Goal: Information Seeking & Learning: Learn about a topic

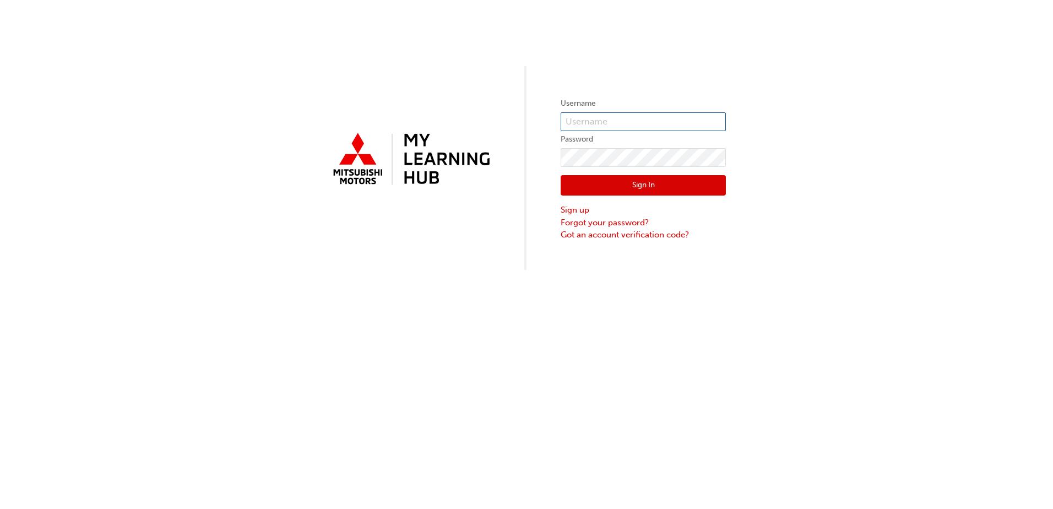
click at [605, 122] on input "text" at bounding box center [643, 121] width 165 height 19
type input "jamie@morningtonmotorgroup.com.au"
click button "Sign In" at bounding box center [643, 185] width 165 height 21
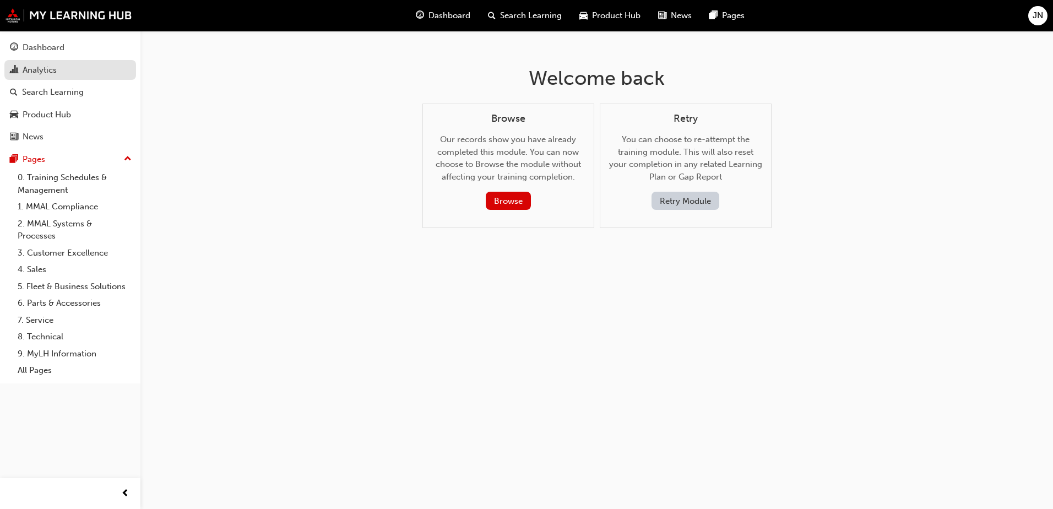
click at [43, 71] on div "Analytics" at bounding box center [40, 70] width 34 height 13
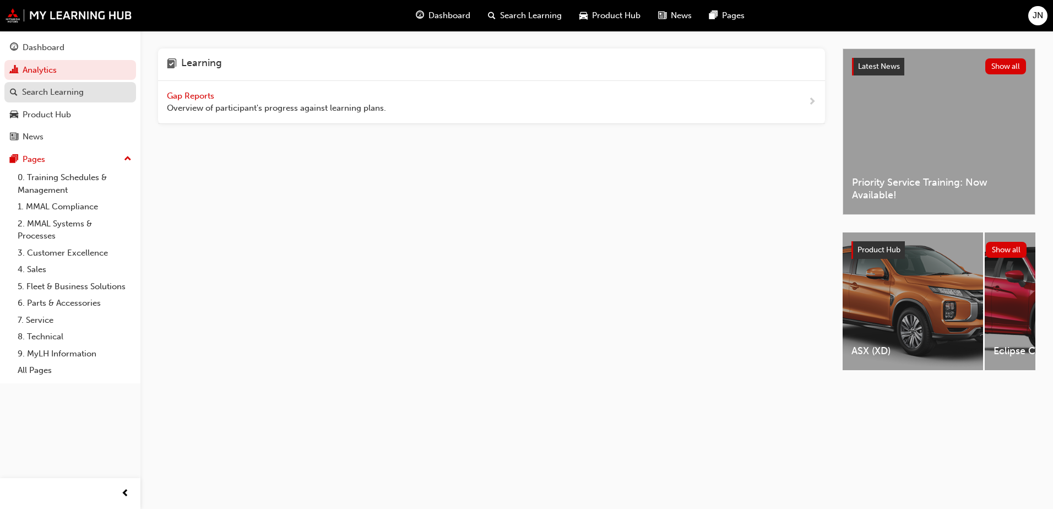
click at [50, 90] on div "Search Learning" at bounding box center [53, 92] width 62 height 13
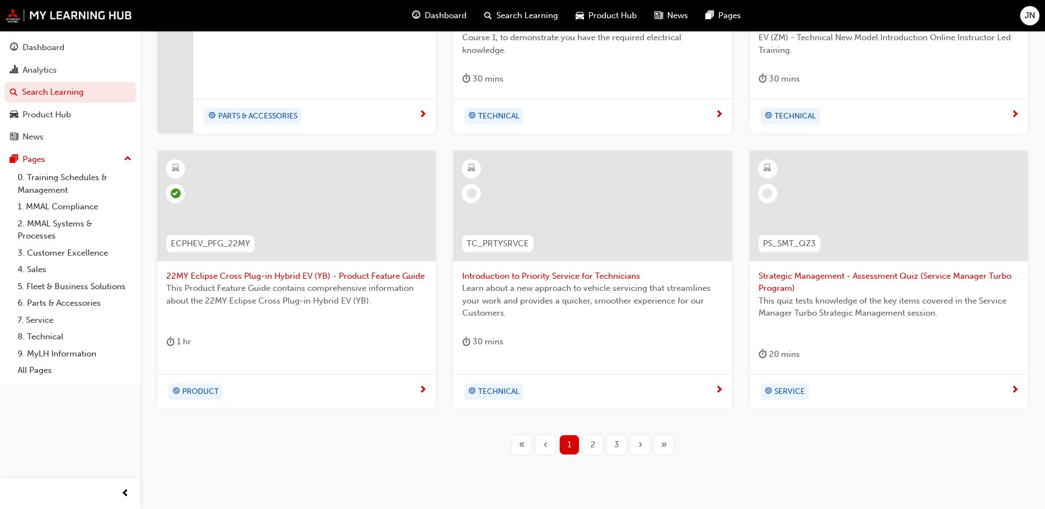
scroll to position [386, 0]
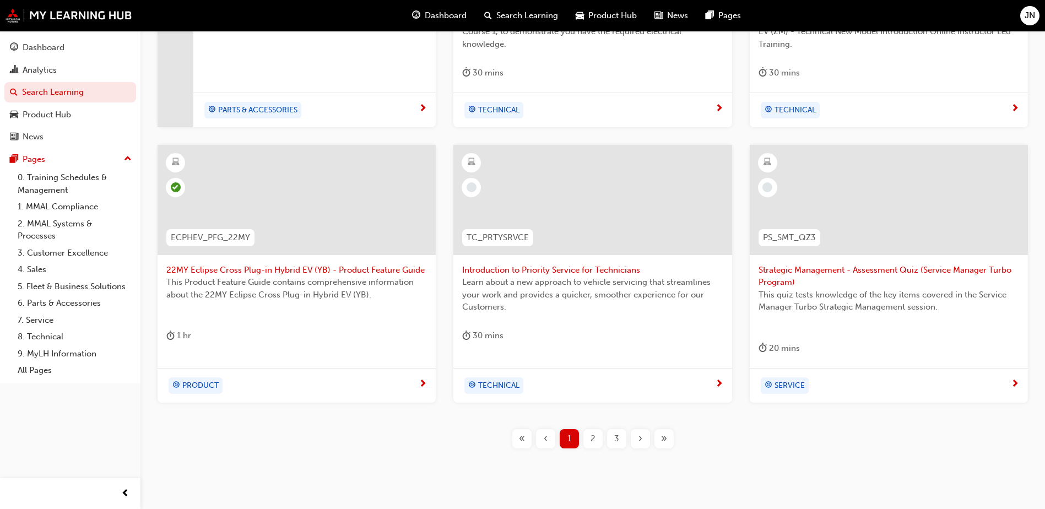
click at [588, 438] on div "2" at bounding box center [592, 438] width 19 height 19
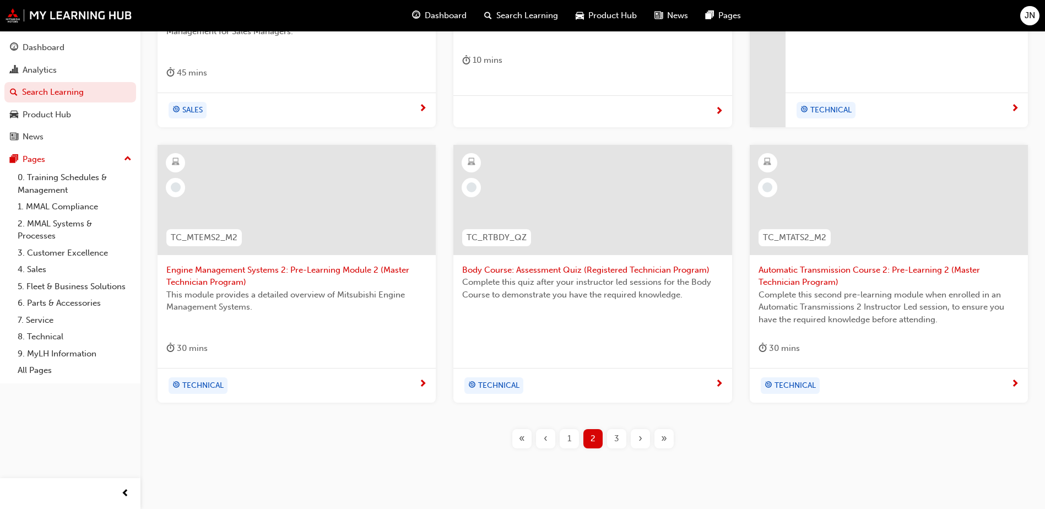
click at [623, 437] on div "3" at bounding box center [616, 438] width 19 height 19
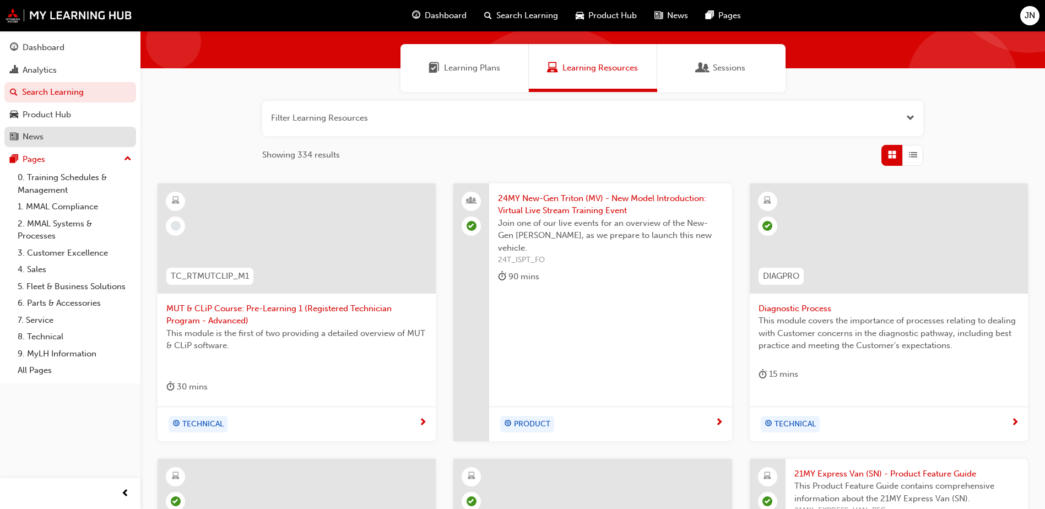
scroll to position [55, 0]
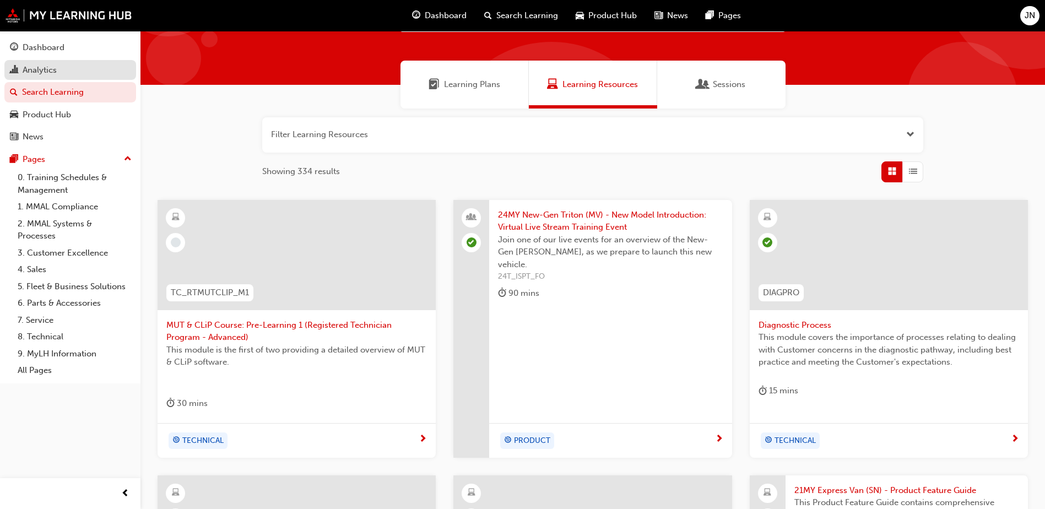
click at [40, 69] on div "Analytics" at bounding box center [40, 70] width 34 height 13
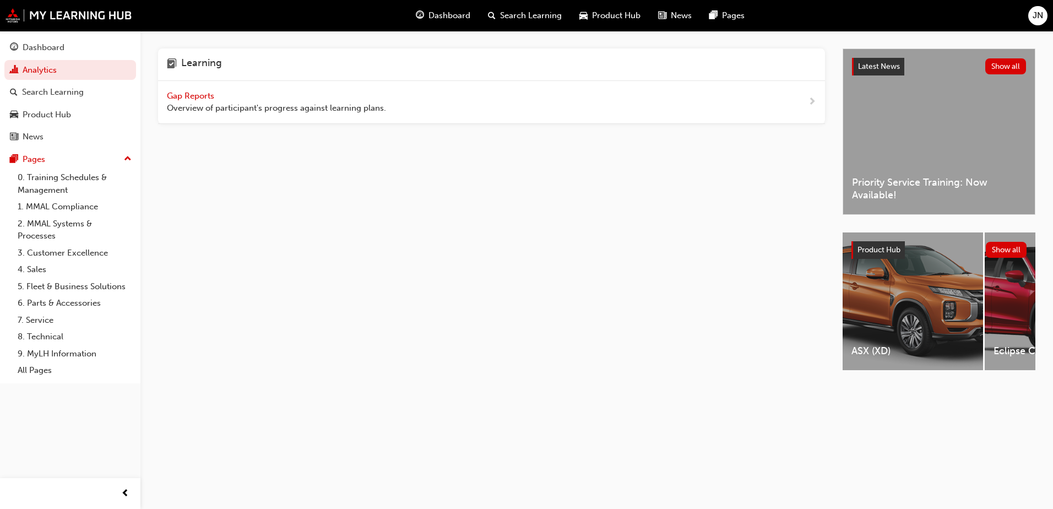
click at [192, 95] on span "Gap Reports" at bounding box center [192, 96] width 50 height 10
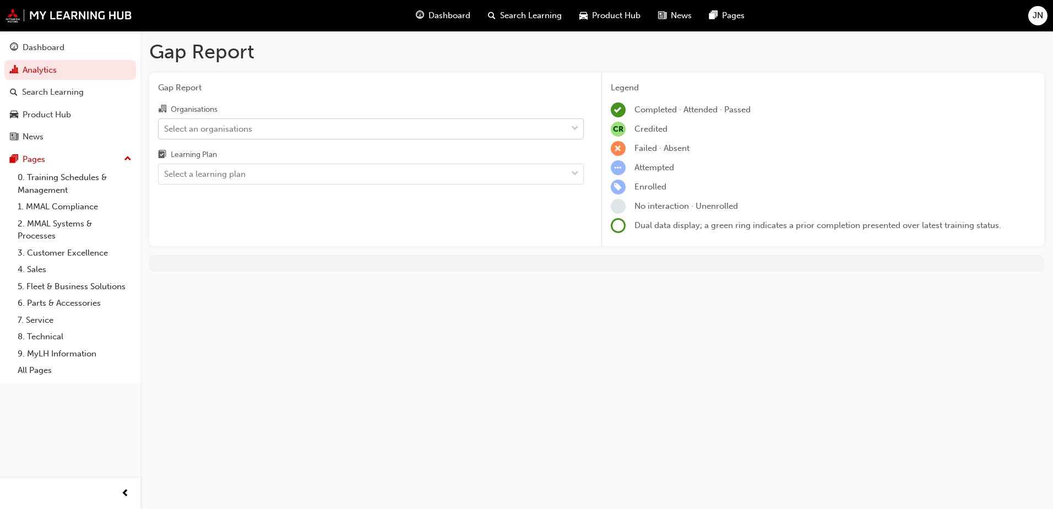
click at [311, 127] on div "Select an organisations" at bounding box center [363, 128] width 408 height 19
click at [165, 127] on input "Organisations Select an organisations" at bounding box center [164, 127] width 1 height 9
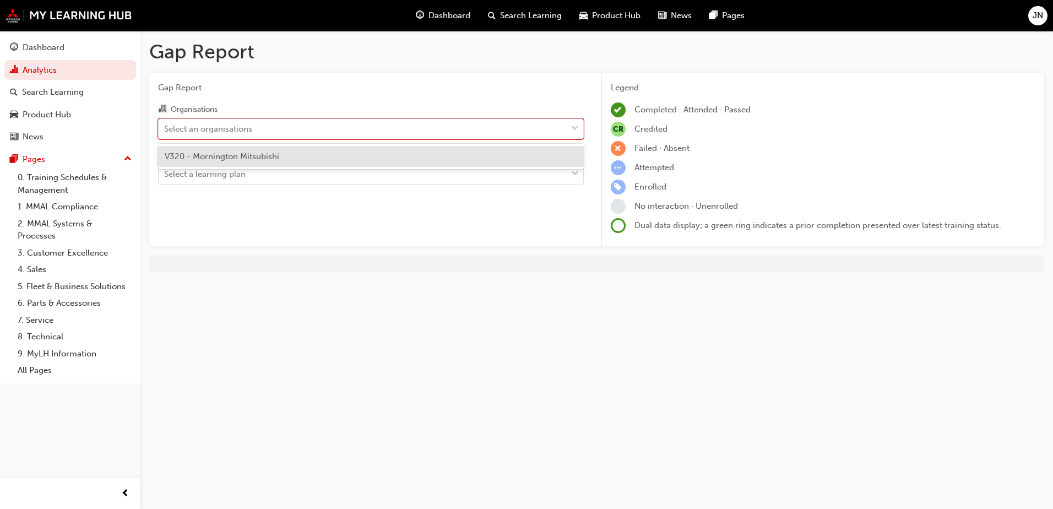
click at [301, 157] on div "V320 - Mornington Mitsubishi" at bounding box center [371, 156] width 426 height 21
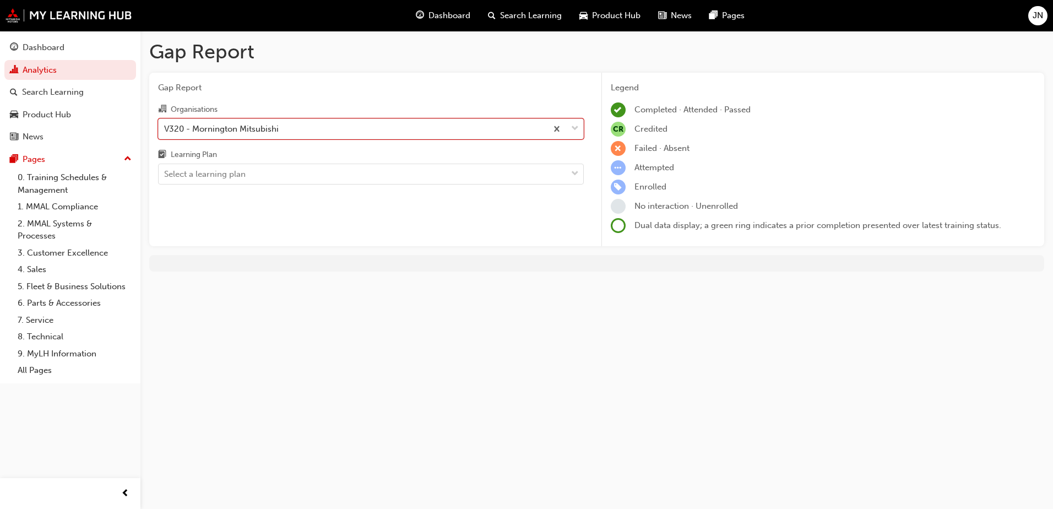
click at [279, 186] on div "Gap Report Organisations option V320 - Mornington Mitsubishi, selected. 0 resul…" at bounding box center [370, 160] width 443 height 174
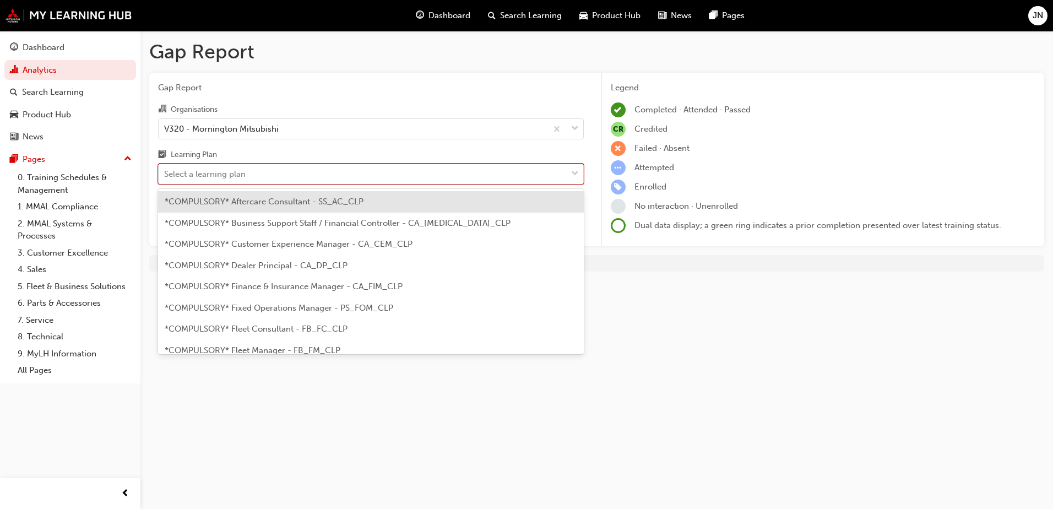
click at [283, 175] on div "Select a learning plan" at bounding box center [363, 174] width 408 height 19
click at [165, 175] on input "Learning Plan option *COMPULSORY* Aftercare Consultant - SS_AC_CLP focused, 1 o…" at bounding box center [164, 173] width 1 height 9
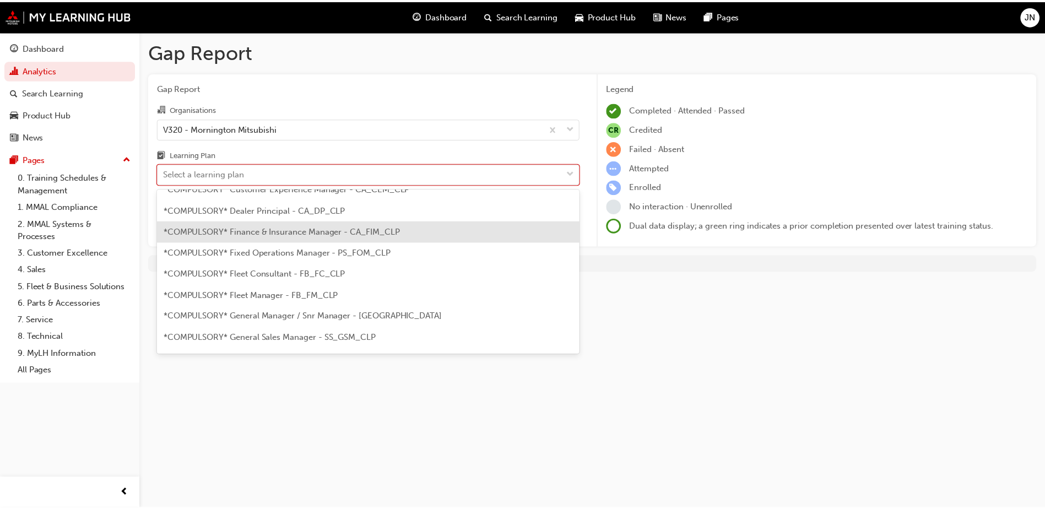
scroll to position [165, 0]
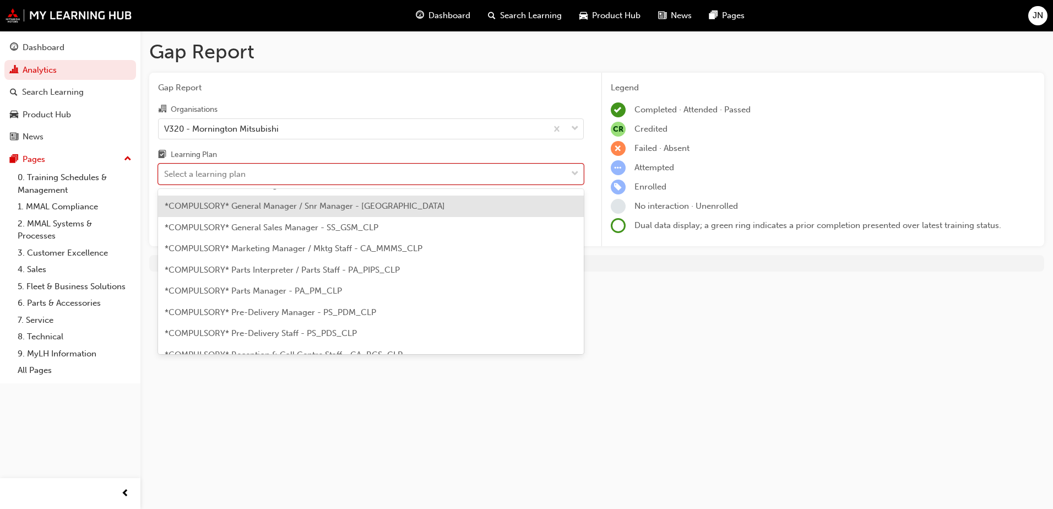
click at [314, 203] on span "*COMPULSORY* General Manager / Snr Manager - CA_GM_CLP" at bounding box center [305, 206] width 280 height 10
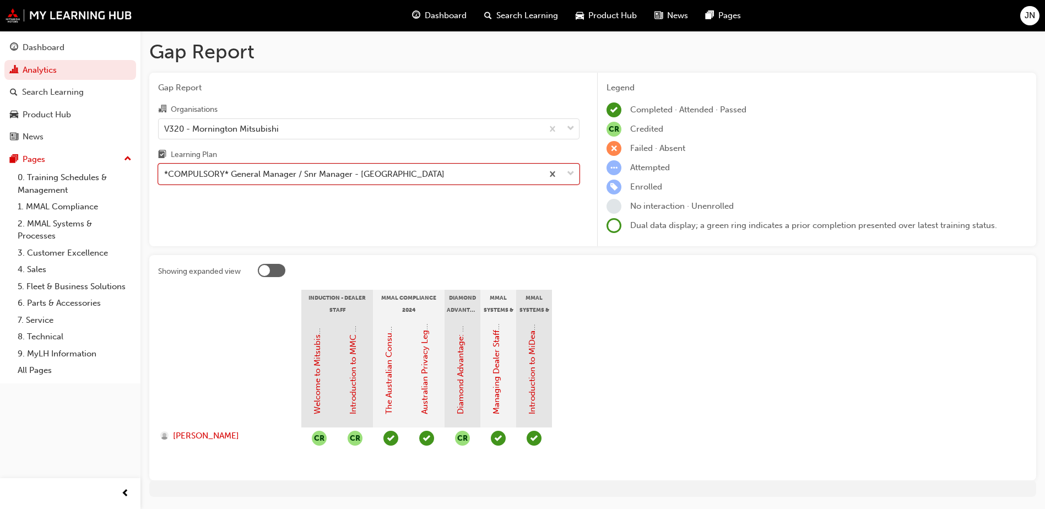
click at [260, 272] on div at bounding box center [264, 270] width 11 height 11
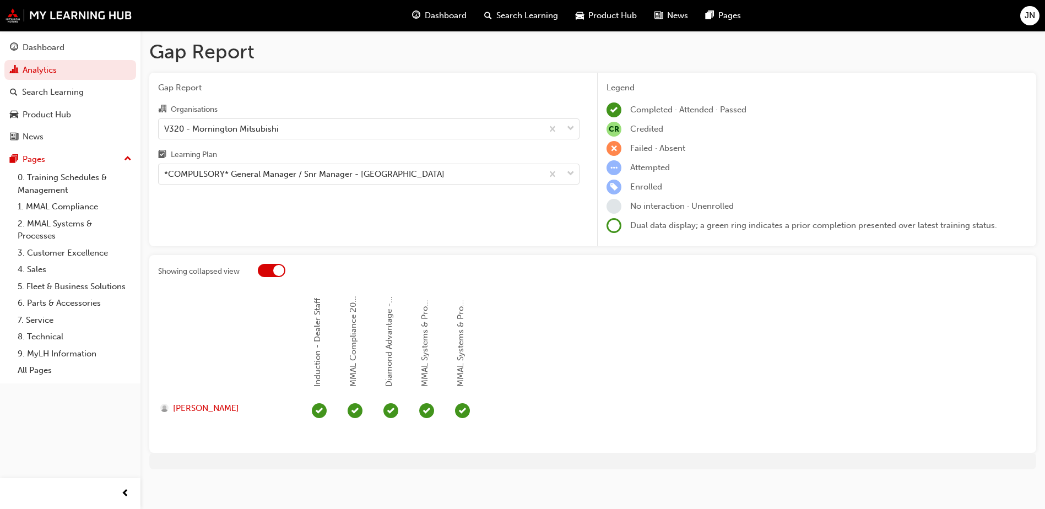
click at [276, 267] on div at bounding box center [278, 270] width 11 height 11
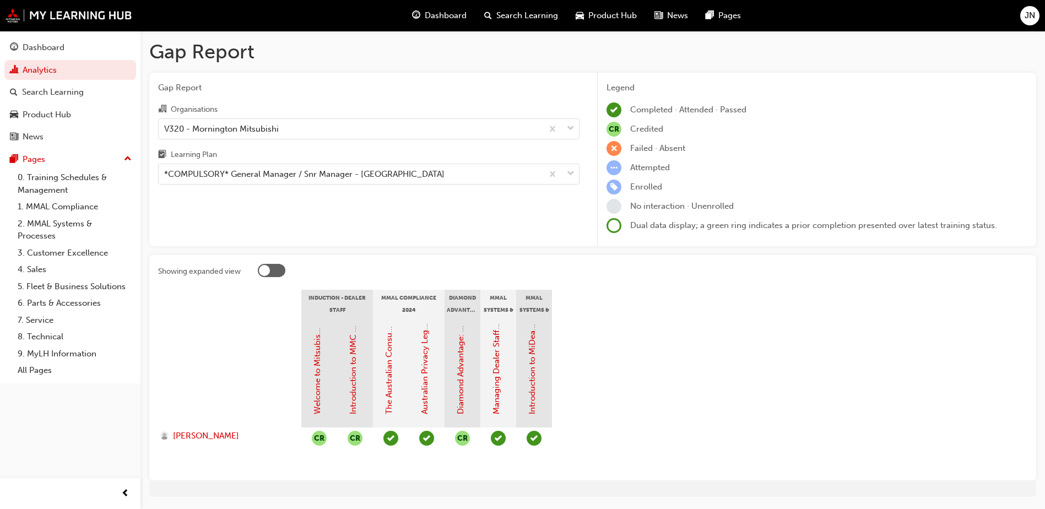
click at [237, 442] on div "JAMIE NEEAMUTHKHAN" at bounding box center [229, 438] width 143 height 22
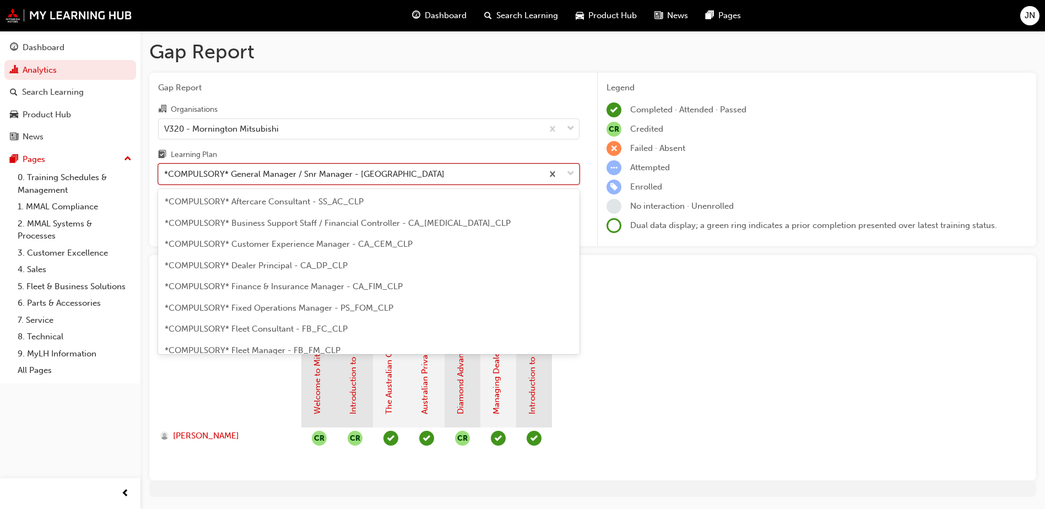
click at [449, 173] on div "*COMPULSORY* General Manager / Snr Manager - CA_GM_CLP" at bounding box center [351, 174] width 384 height 19
click at [165, 173] on input "Learning Plan option *COMPULSORY* General Manager / Snr Manager - CA_GM_CLP, se…" at bounding box center [164, 173] width 1 height 9
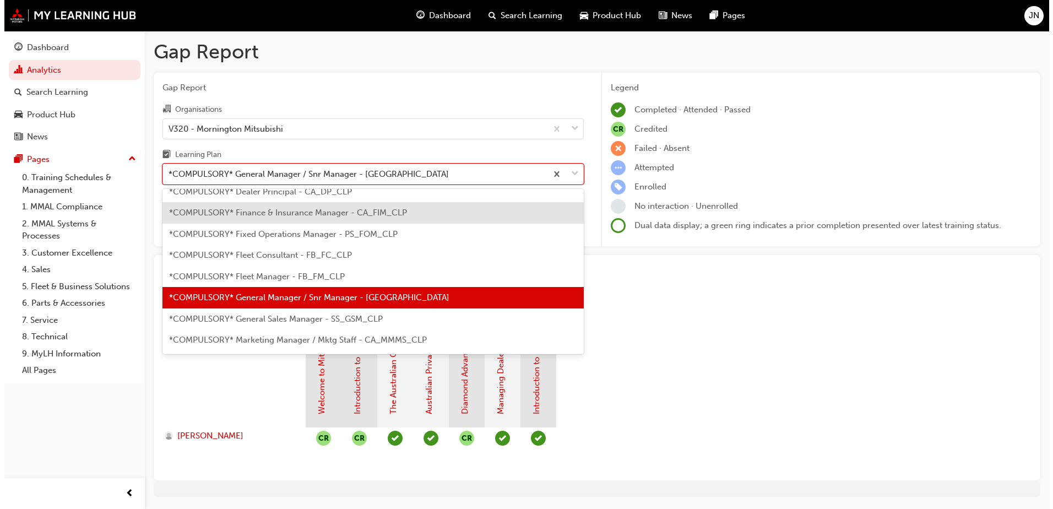
scroll to position [90, 0]
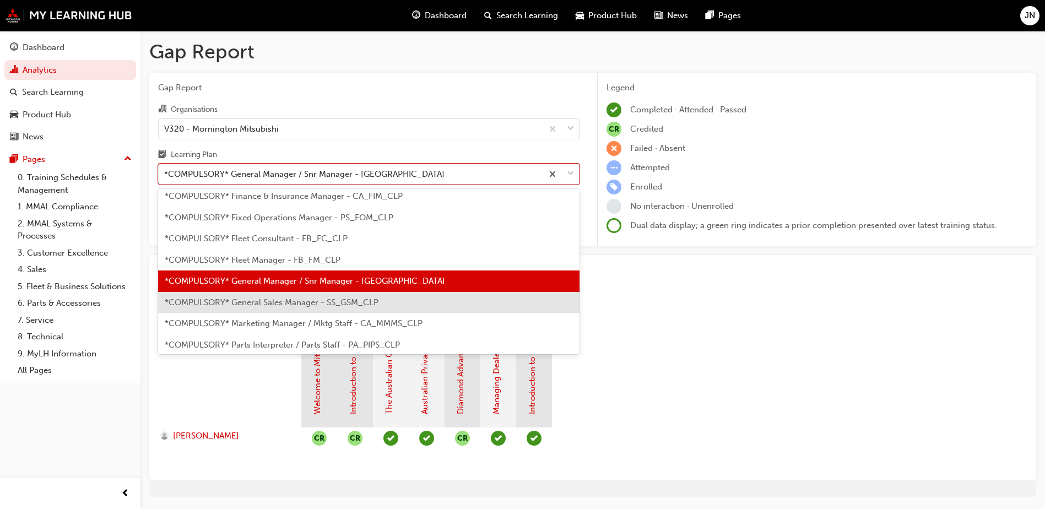
click at [275, 301] on span "*COMPULSORY* General Sales Manager - SS_GSM_CLP" at bounding box center [272, 302] width 214 height 10
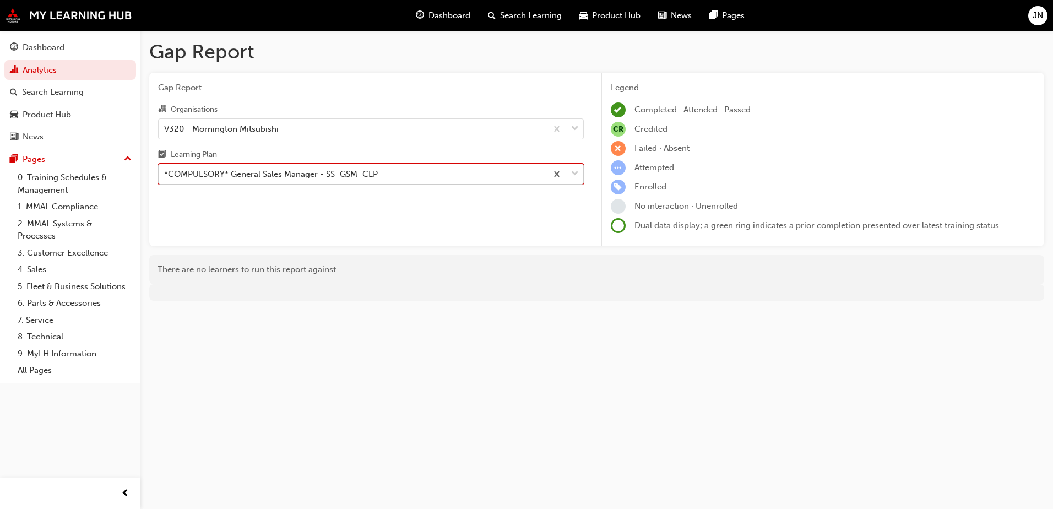
click at [441, 183] on div "*COMPULSORY* General Sales Manager - SS_GSM_CLP" at bounding box center [353, 174] width 388 height 19
click at [165, 178] on input "Learning Plan option *COMPULSORY* General Sales Manager - SS_GSM_CLP, selected.…" at bounding box center [164, 173] width 1 height 9
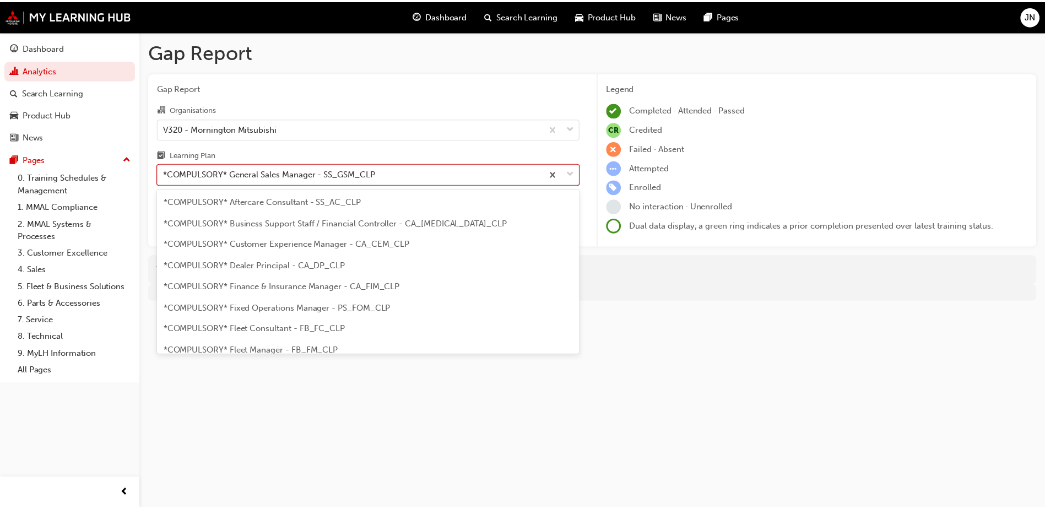
scroll to position [57, 0]
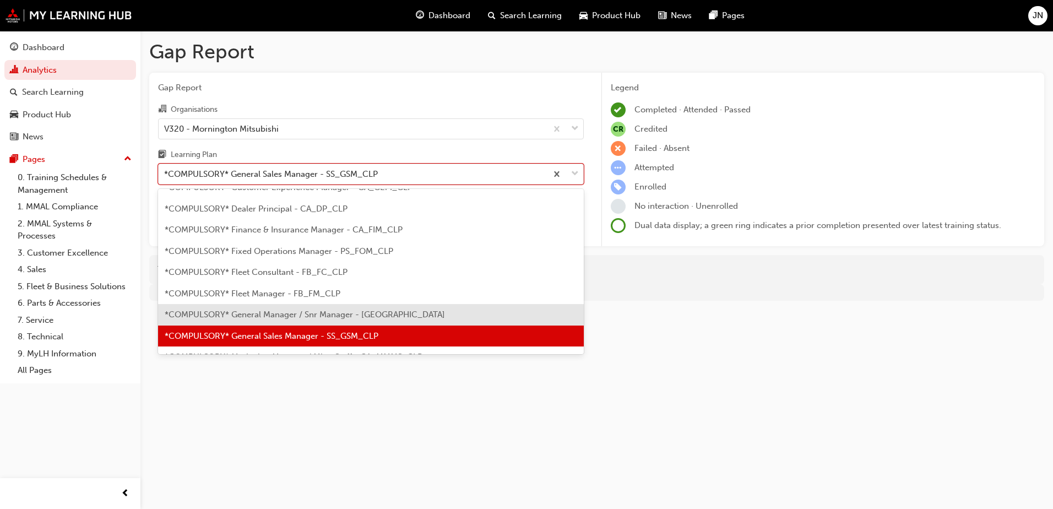
click at [289, 314] on span "*COMPULSORY* General Manager / Snr Manager - CA_GM_CLP" at bounding box center [305, 315] width 280 height 10
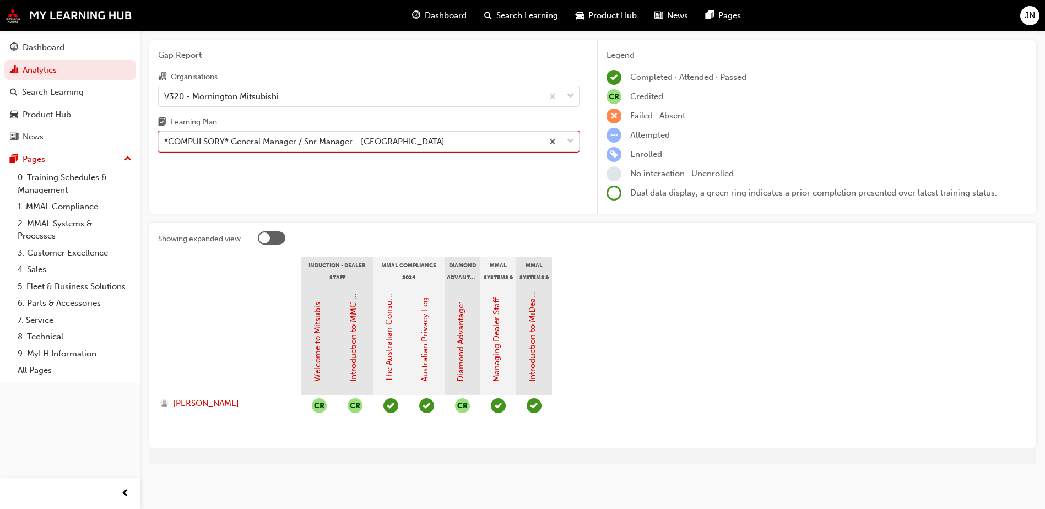
scroll to position [33, 0]
click at [267, 237] on div at bounding box center [264, 237] width 11 height 11
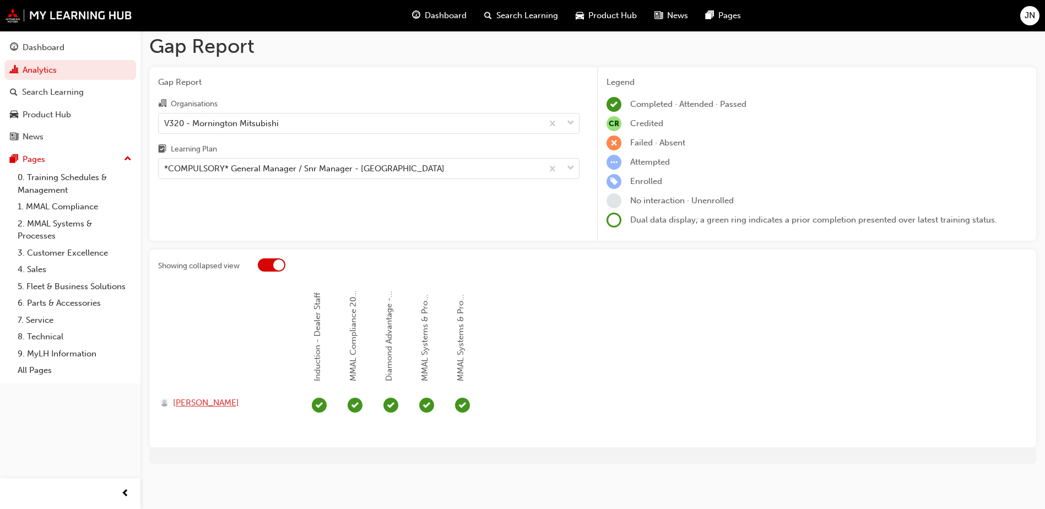
click at [228, 403] on span "JAMIE NEEAMUTHKHAN" at bounding box center [206, 403] width 66 height 13
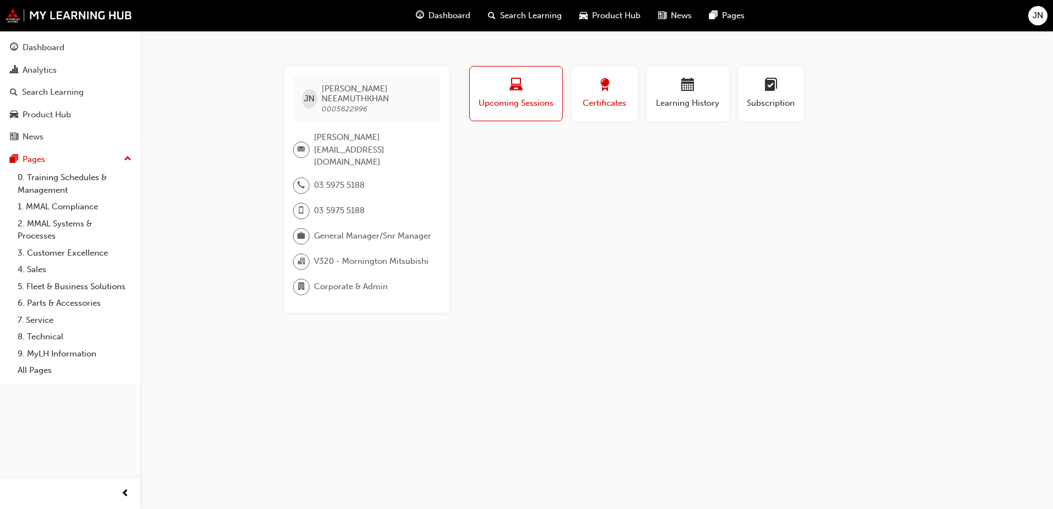
click at [594, 87] on div "button" at bounding box center [605, 86] width 50 height 17
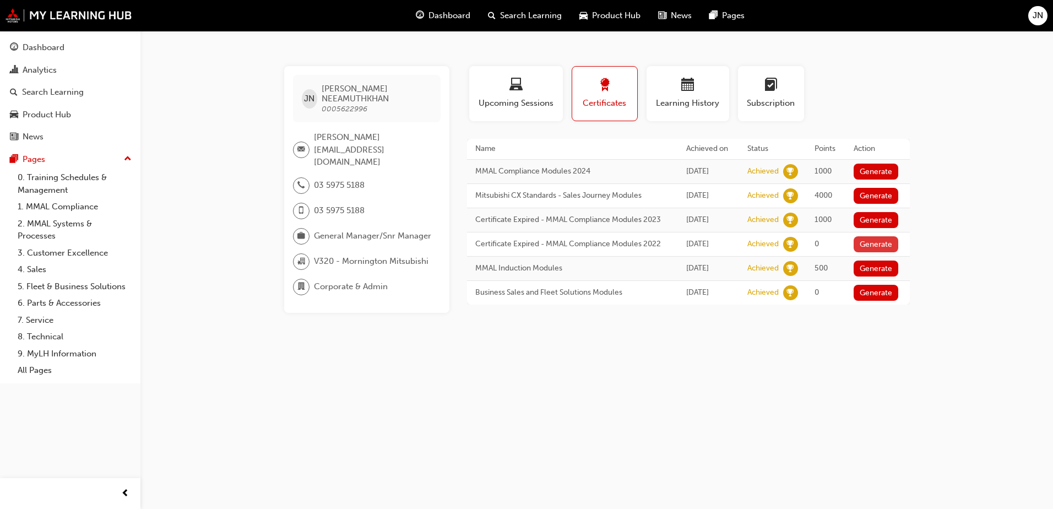
click at [884, 252] on button "Generate" at bounding box center [876, 244] width 45 height 16
click at [882, 301] on button "Generate" at bounding box center [876, 293] width 45 height 16
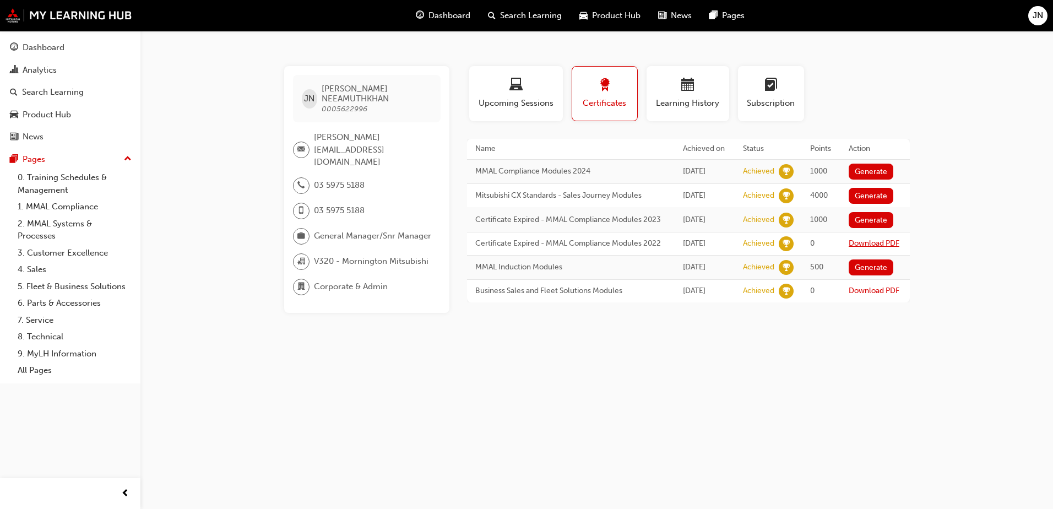
click at [857, 248] on link "Download PDF" at bounding box center [874, 243] width 51 height 9
click at [863, 295] on link "Download PDF" at bounding box center [874, 290] width 51 height 9
click at [700, 90] on div "button" at bounding box center [688, 86] width 66 height 17
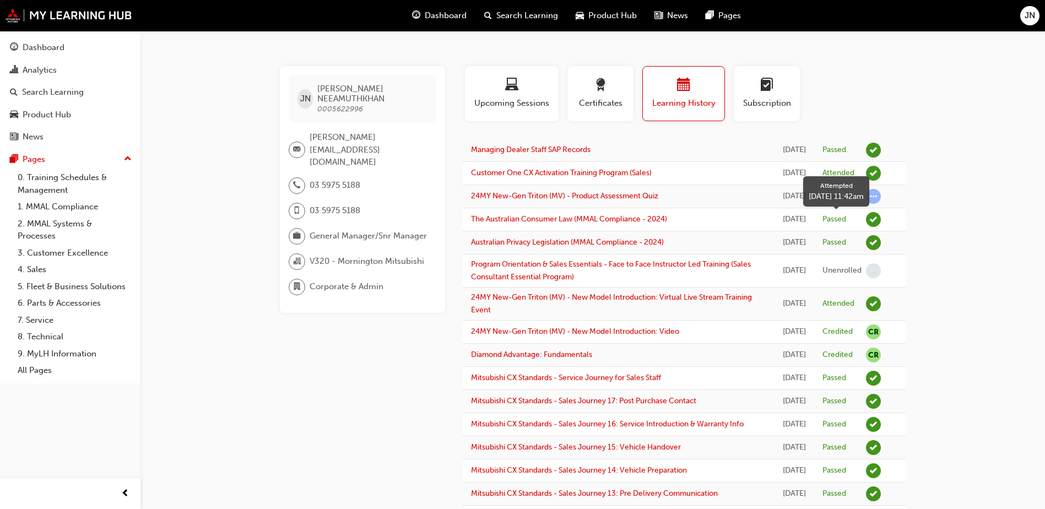
click at [870, 204] on span "learningRecordVerb_ATTEMPT-icon" at bounding box center [873, 196] width 15 height 15
click at [526, 201] on link "24MY New-Gen Triton (MV) - Product Assessment Quiz" at bounding box center [564, 195] width 187 height 9
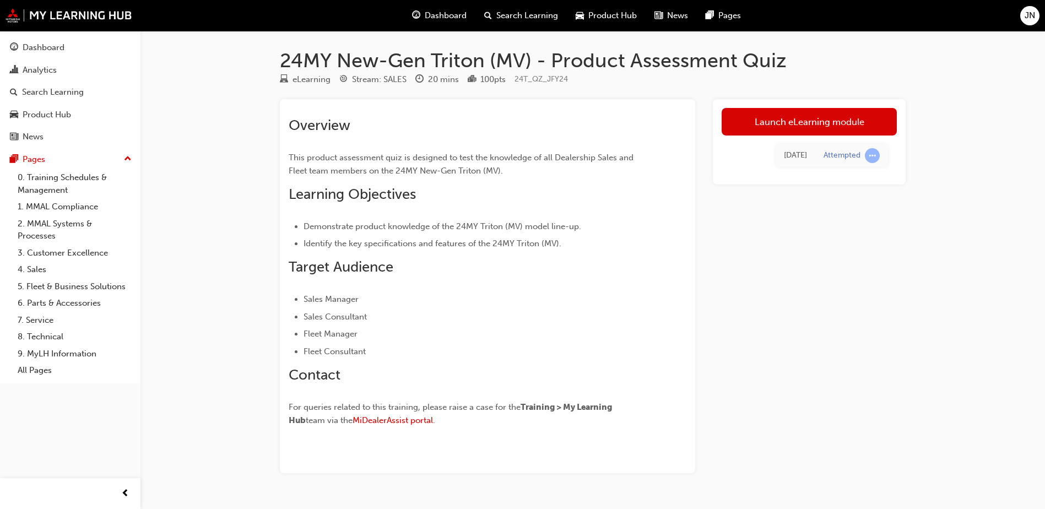
click at [869, 148] on td "Attempted" at bounding box center [851, 155] width 73 height 23
click at [869, 158] on span "learningRecordVerb_ATTEMPT-icon" at bounding box center [872, 155] width 15 height 15
click at [786, 160] on div "Fri 13 Sep 2024" at bounding box center [795, 155] width 23 height 13
click at [36, 75] on div "Analytics" at bounding box center [40, 70] width 34 height 13
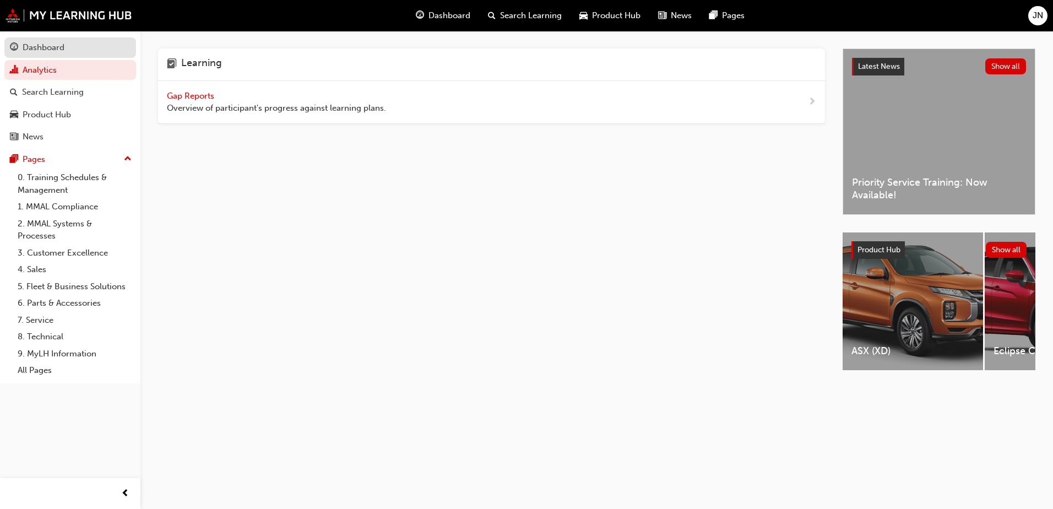
click at [42, 47] on div "Dashboard" at bounding box center [44, 47] width 42 height 13
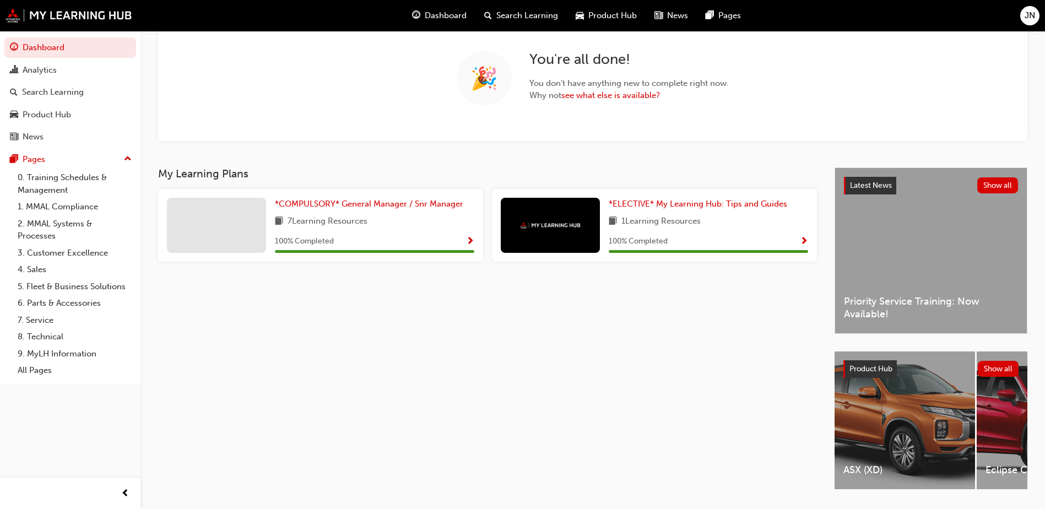
scroll to position [110, 0]
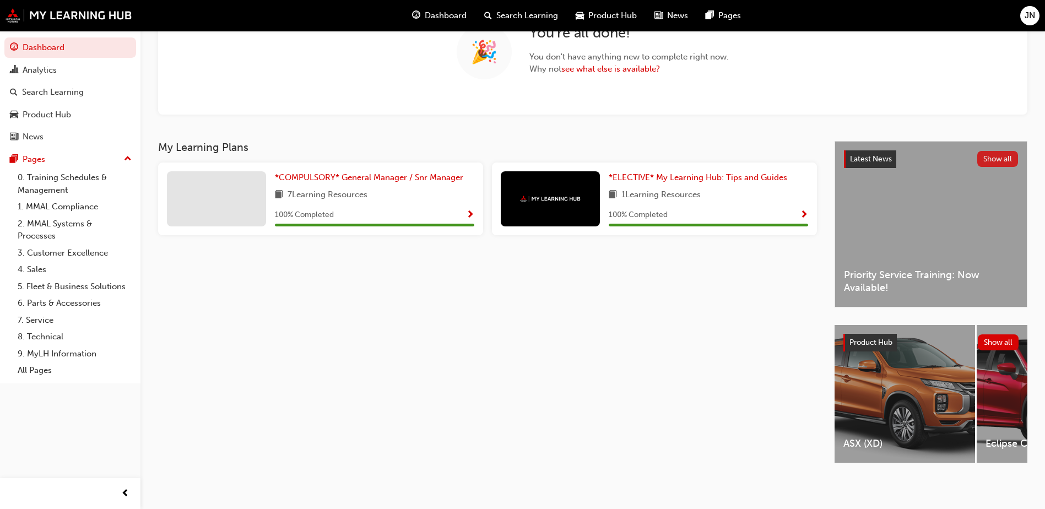
click at [999, 158] on button "Show all" at bounding box center [997, 159] width 41 height 16
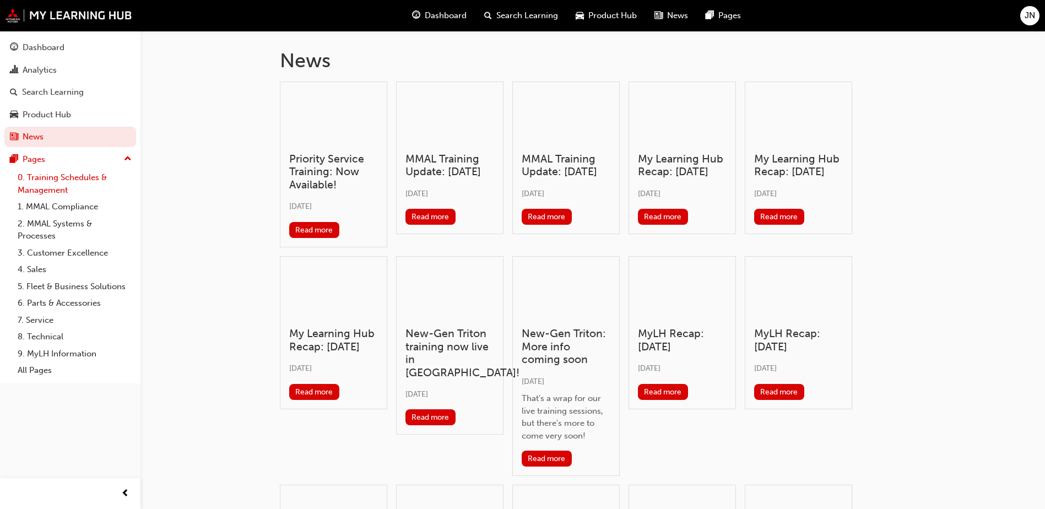
click at [42, 172] on link "0. Training Schedules & Management" at bounding box center [74, 183] width 123 height 29
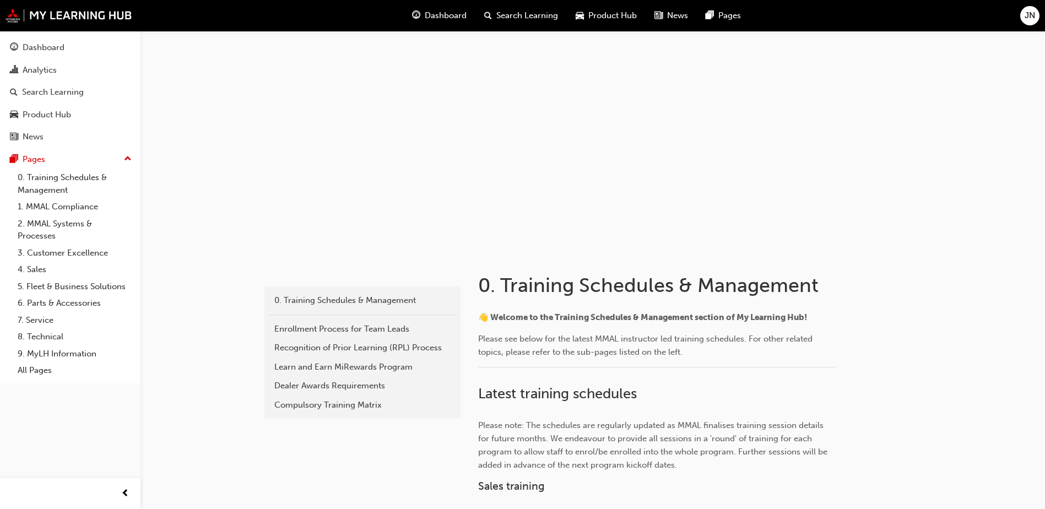
scroll to position [331, 0]
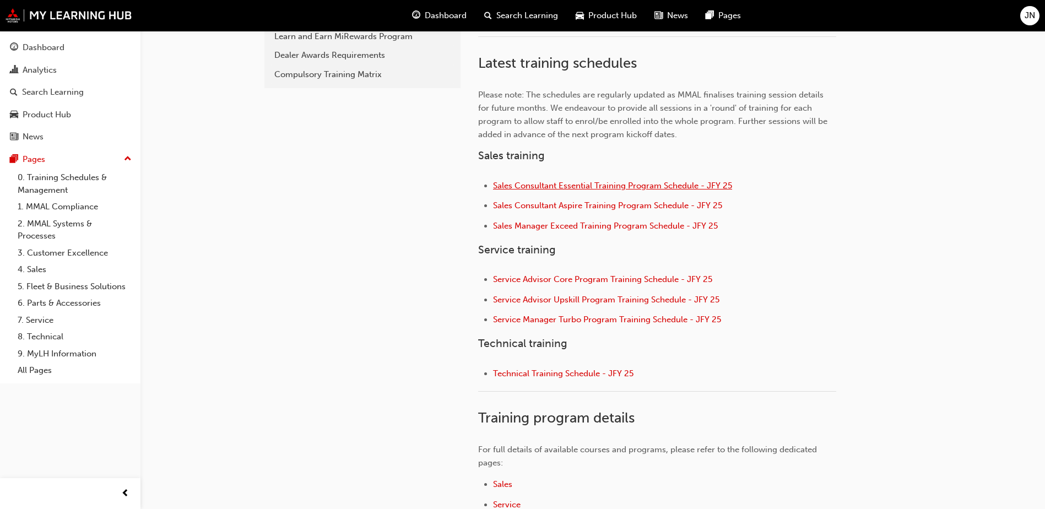
click at [543, 182] on span "Sales Consultant Essential Training Program Schedule - JFY 25" at bounding box center [612, 186] width 239 height 10
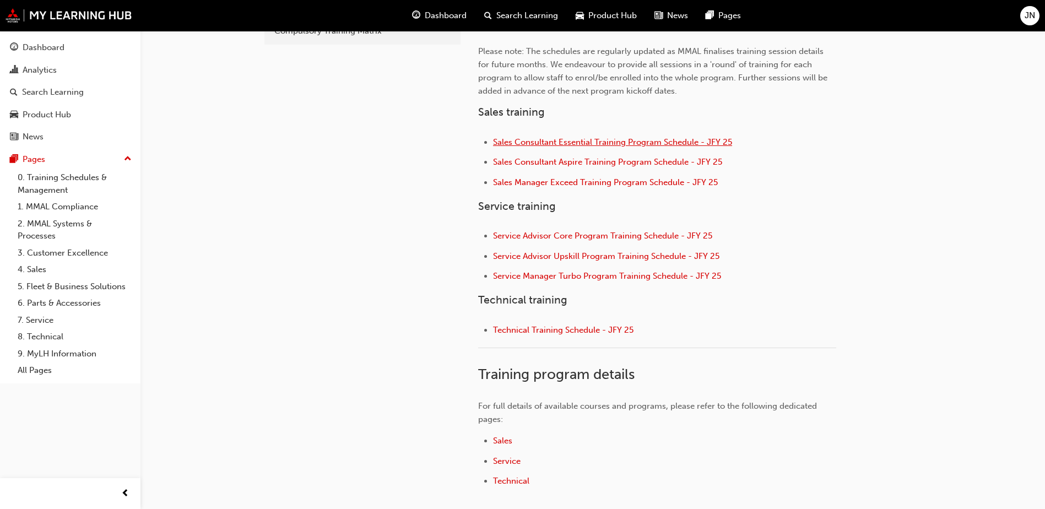
scroll to position [220, 0]
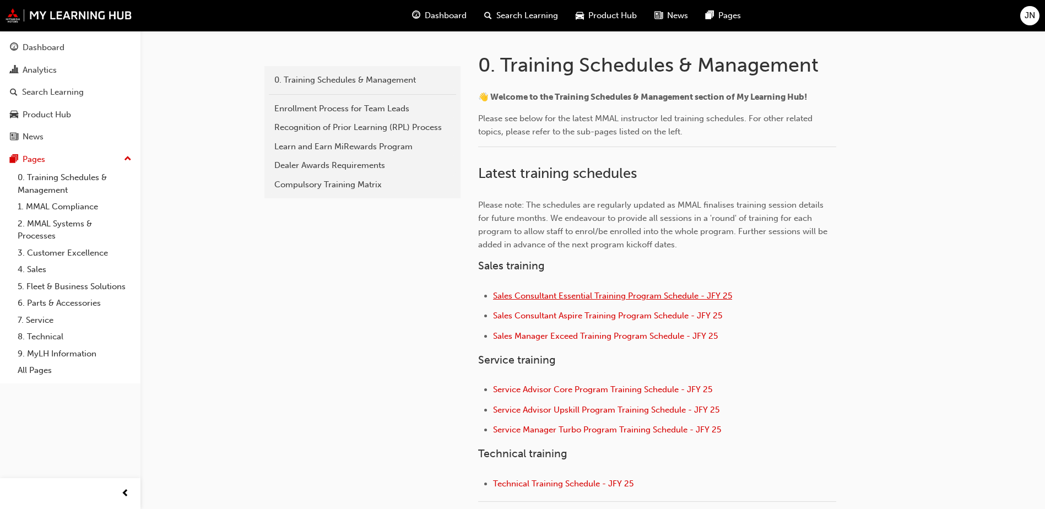
click at [599, 297] on span "Sales Consultant Essential Training Program Schedule - JFY 25" at bounding box center [612, 296] width 239 height 10
click at [599, 296] on span "Sales Consultant Essential Training Program Schedule - JFY 25" at bounding box center [612, 296] width 239 height 10
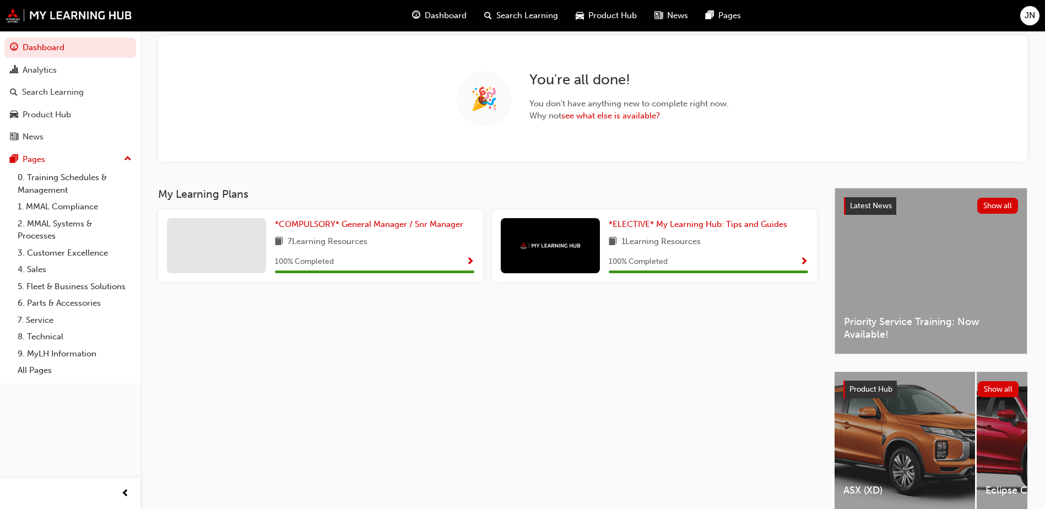
scroll to position [116, 0]
